Goal: Find specific page/section: Find specific page/section

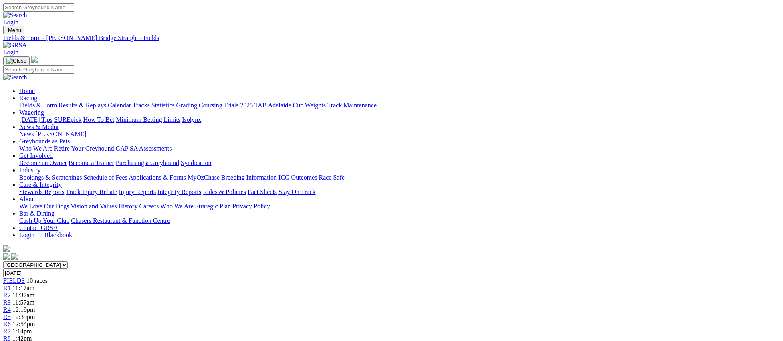
click at [57, 102] on link "Fields & Form" at bounding box center [38, 105] width 38 height 7
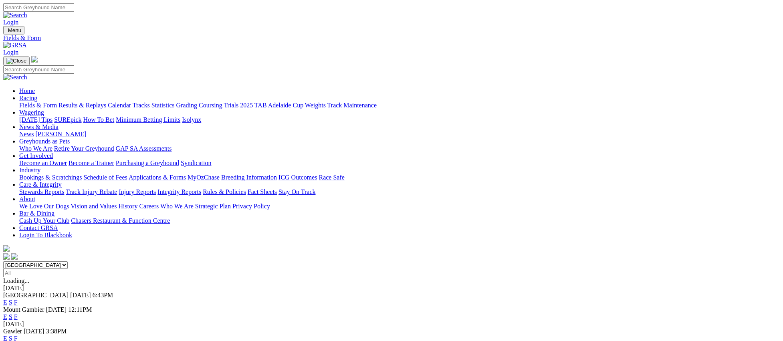
click at [57, 102] on link "Fields & Form" at bounding box center [38, 105] width 38 height 7
